Goal: Task Accomplishment & Management: Complete application form

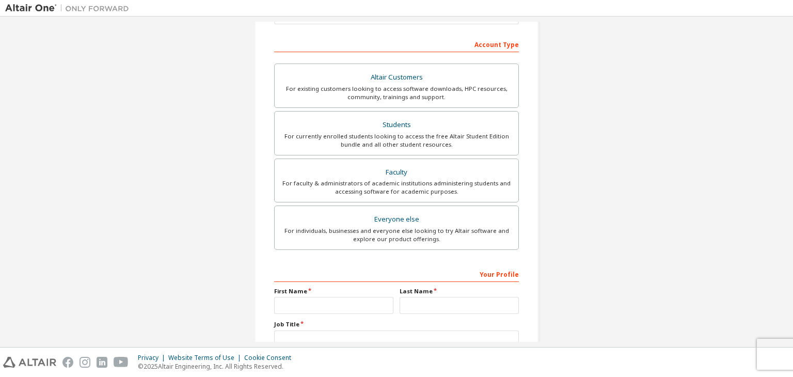
scroll to position [225, 0]
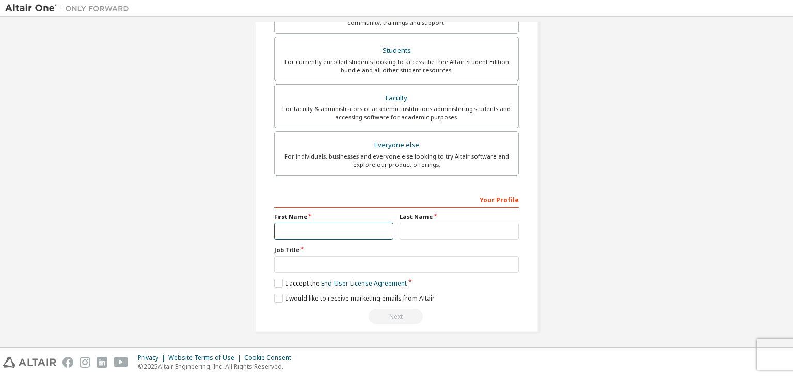
click at [340, 232] on input "text" at bounding box center [333, 231] width 119 height 17
type input "*"
type input "********"
click at [425, 223] on input "text" at bounding box center [459, 231] width 119 height 17
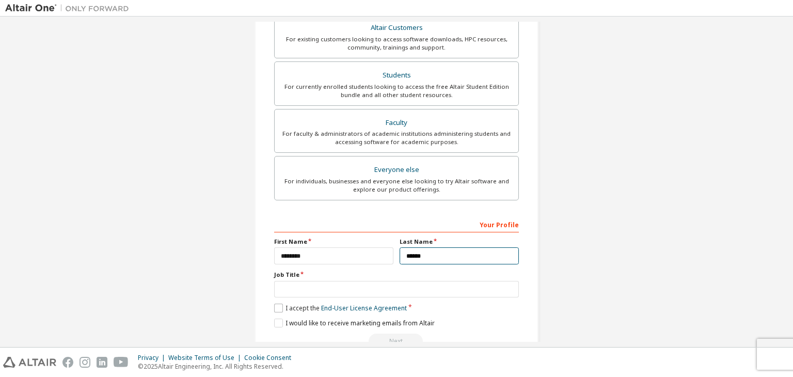
type input "******"
click at [276, 309] on label "I accept the End-User License Agreement" at bounding box center [340, 308] width 133 height 9
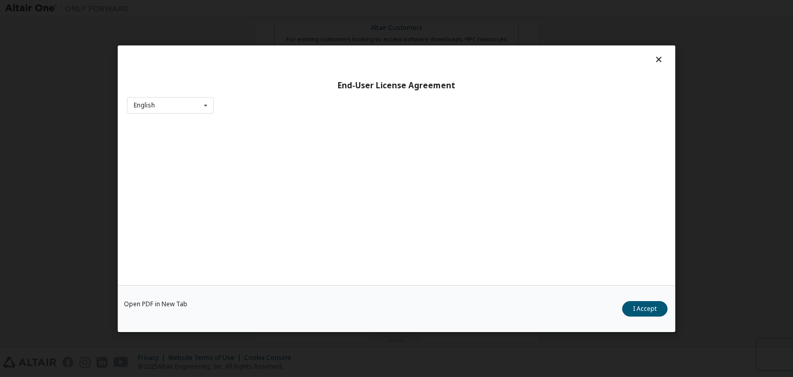
click at [702, 67] on div "End-User License Agreement English English Chinese French German Japanese Korea…" at bounding box center [396, 188] width 793 height 377
click at [75, 99] on div "End-User License Agreement English English Chinese French German Japanese Korea…" at bounding box center [396, 188] width 793 height 377
click at [696, 91] on div "End-User License Agreement English English Chinese French German Japanese Korea…" at bounding box center [396, 188] width 793 height 377
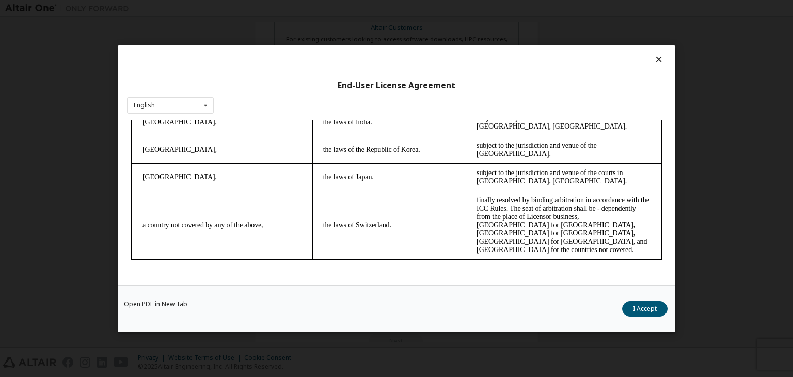
scroll to position [16, 0]
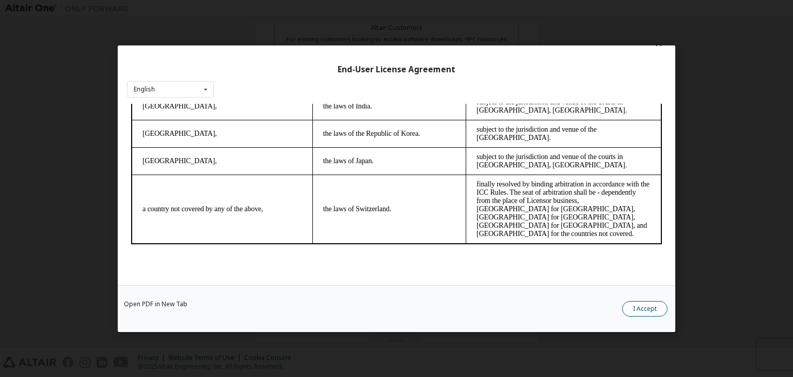
click at [655, 306] on button "I Accept" at bounding box center [644, 308] width 45 height 15
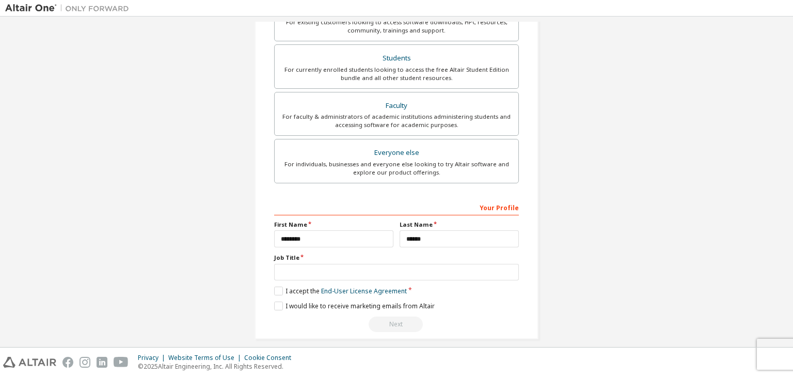
scroll to position [225, 0]
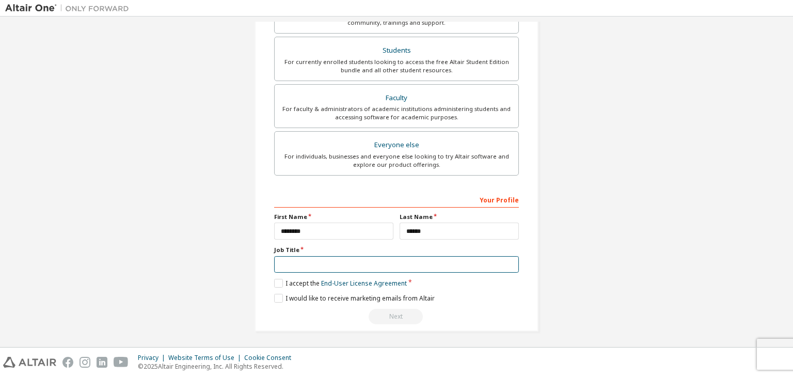
click at [431, 265] on input "text" at bounding box center [396, 264] width 245 height 17
type input "*******"
click at [274, 298] on label "I would like to receive marketing emails from Altair" at bounding box center [354, 298] width 161 height 9
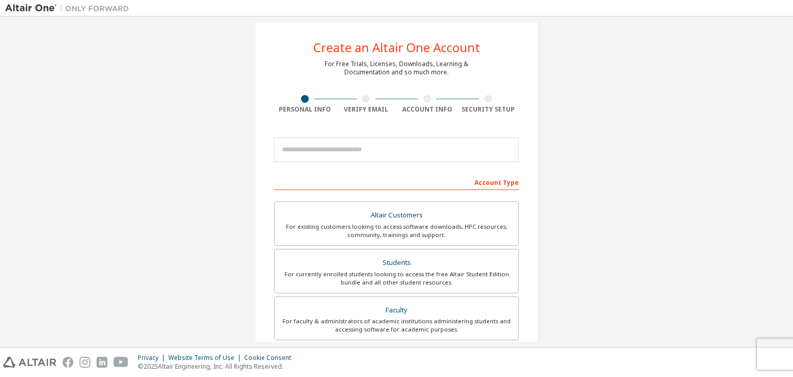
scroll to position [0, 0]
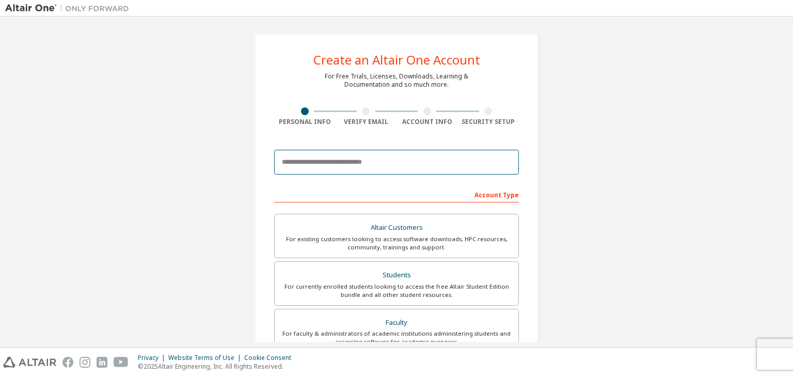
click at [296, 160] on input "email" at bounding box center [396, 162] width 245 height 25
type input "**********"
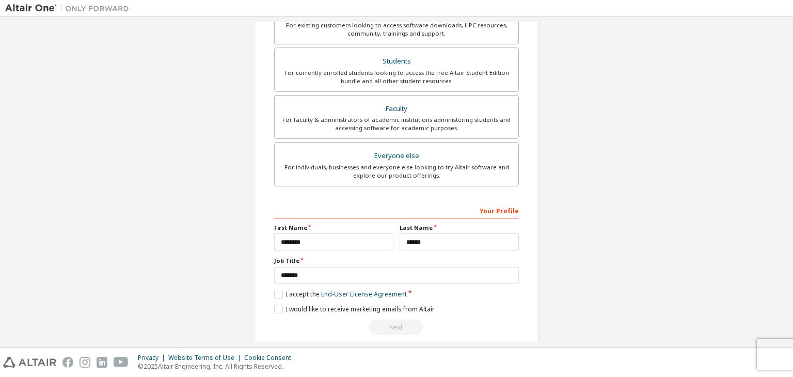
scroll to position [225, 0]
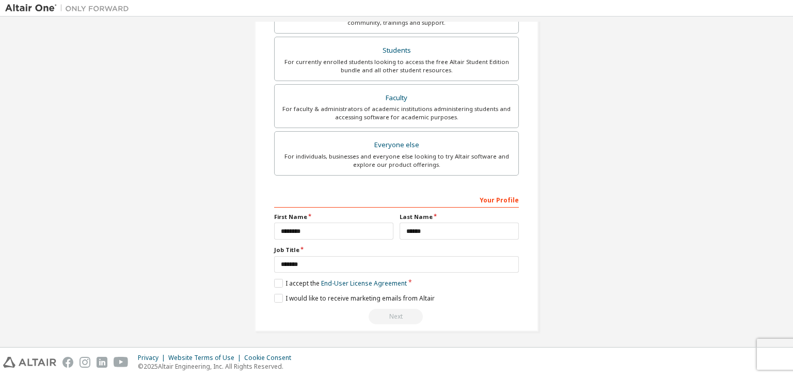
click at [395, 318] on div "Next" at bounding box center [396, 316] width 245 height 15
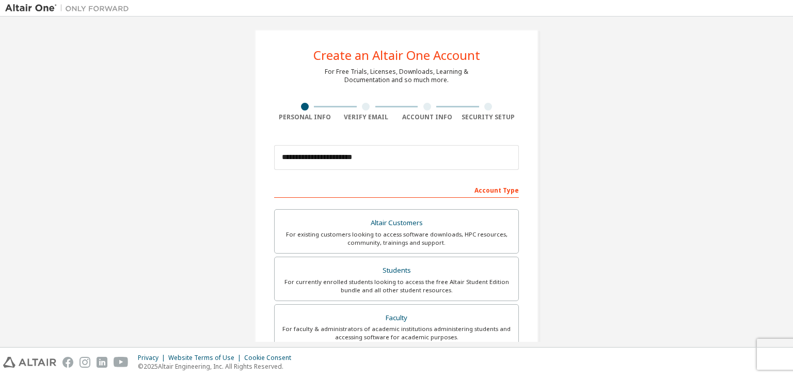
scroll to position [0, 0]
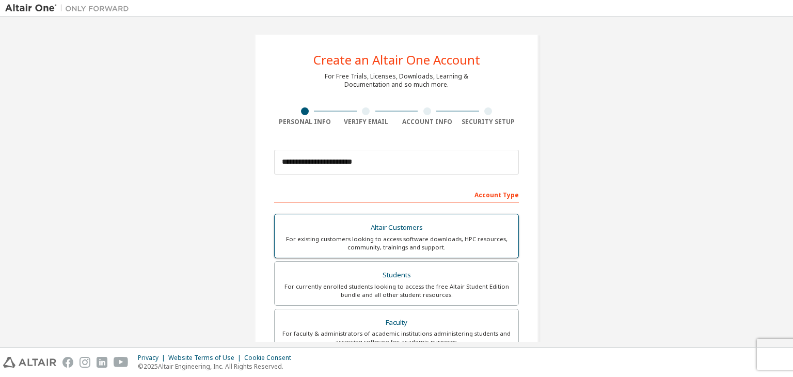
click at [385, 244] on div "For existing customers looking to access software downloads, HPC resources, com…" at bounding box center [396, 243] width 231 height 17
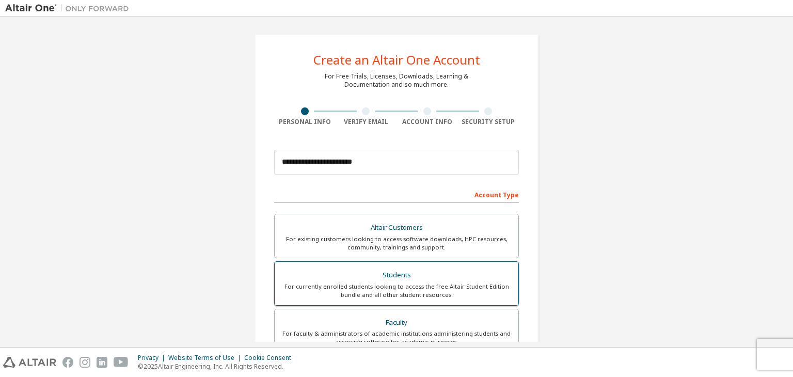
click at [391, 277] on div "Students" at bounding box center [396, 275] width 231 height 14
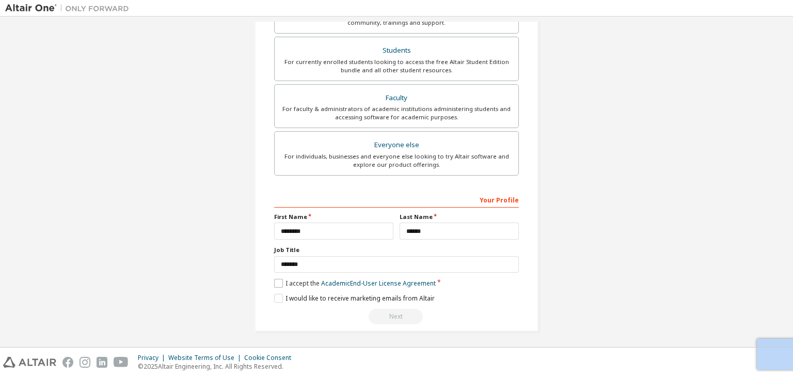
drag, startPoint x: 401, startPoint y: 327, endPoint x: 277, endPoint y: 280, distance: 132.5
click at [277, 280] on div "**********" at bounding box center [397, 70] width 284 height 522
click at [277, 280] on label "I accept the Academic End-User License Agreement" at bounding box center [355, 283] width 162 height 9
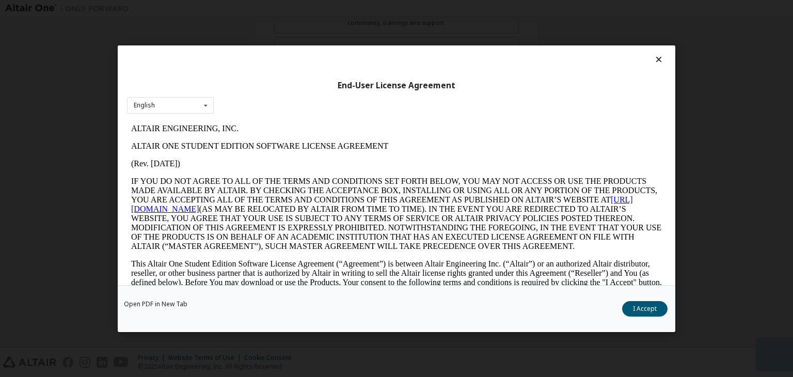
scroll to position [0, 0]
click at [641, 308] on button "I Accept" at bounding box center [644, 308] width 45 height 15
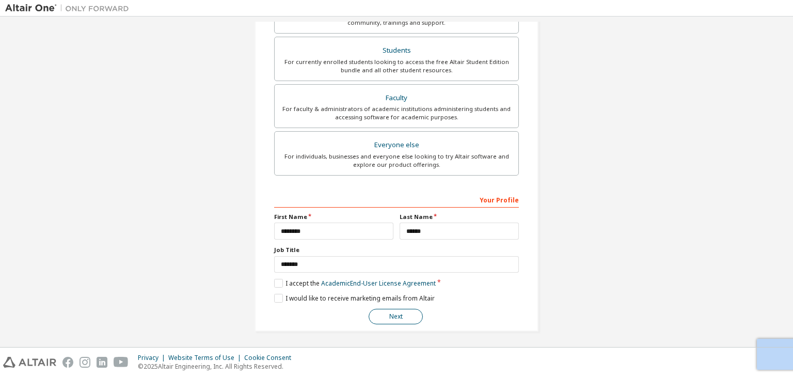
click at [397, 319] on button "Next" at bounding box center [396, 316] width 54 height 15
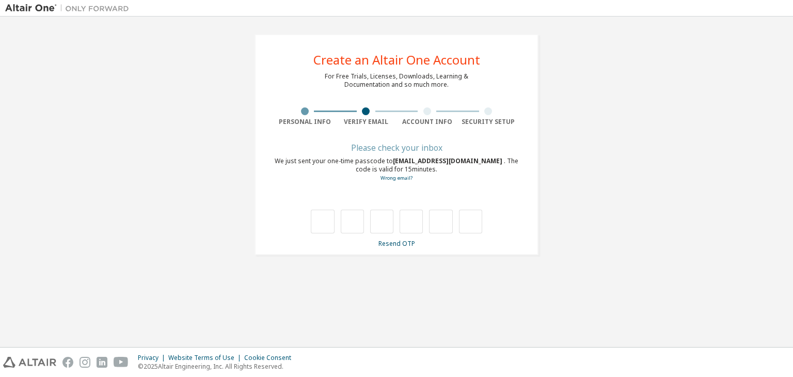
type input "*"
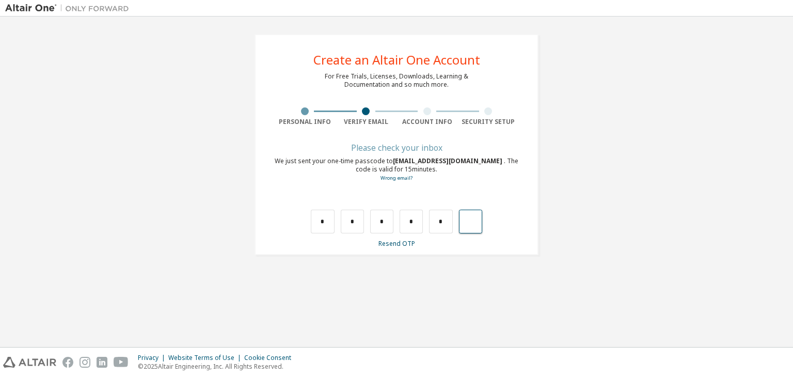
type input "*"
